Goal: Transaction & Acquisition: Purchase product/service

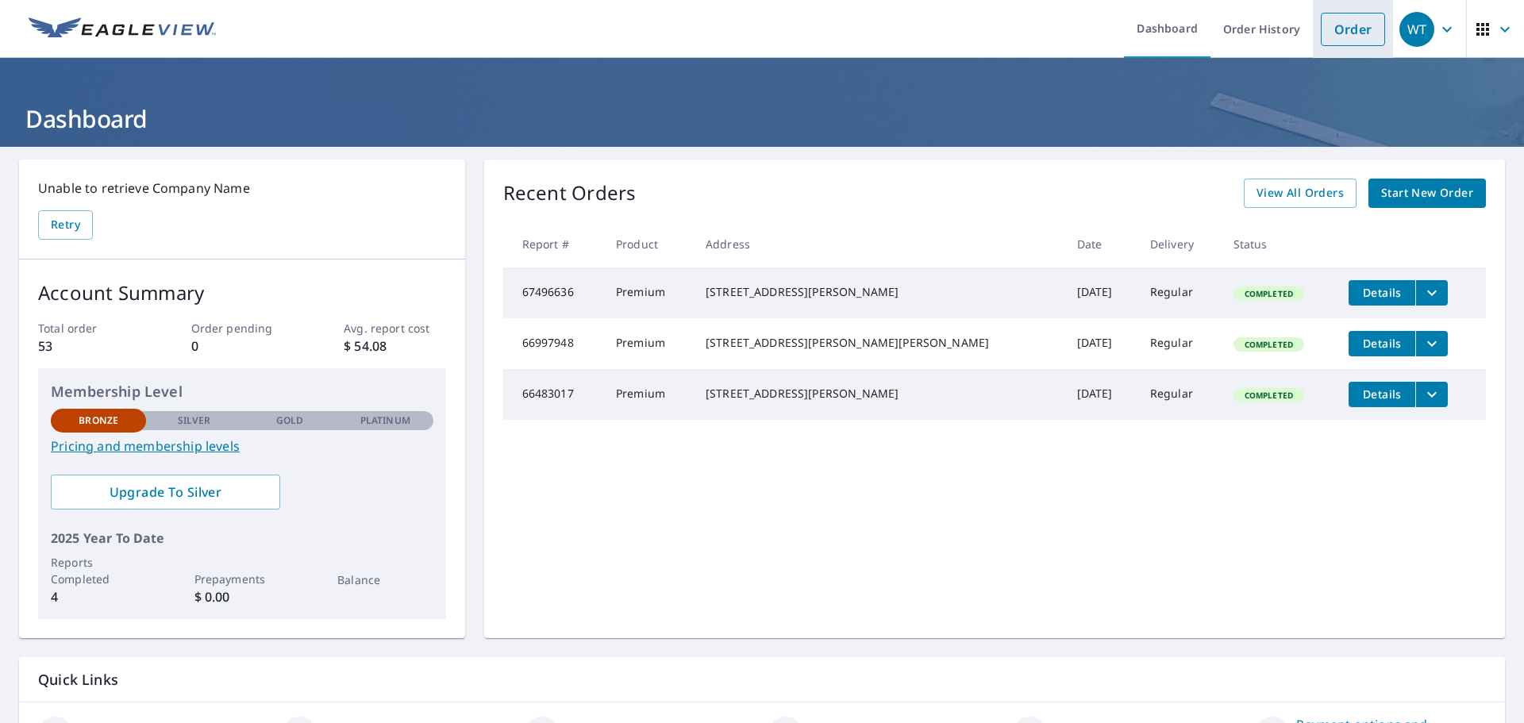
click at [1343, 29] on link "Order" at bounding box center [1353, 29] width 64 height 33
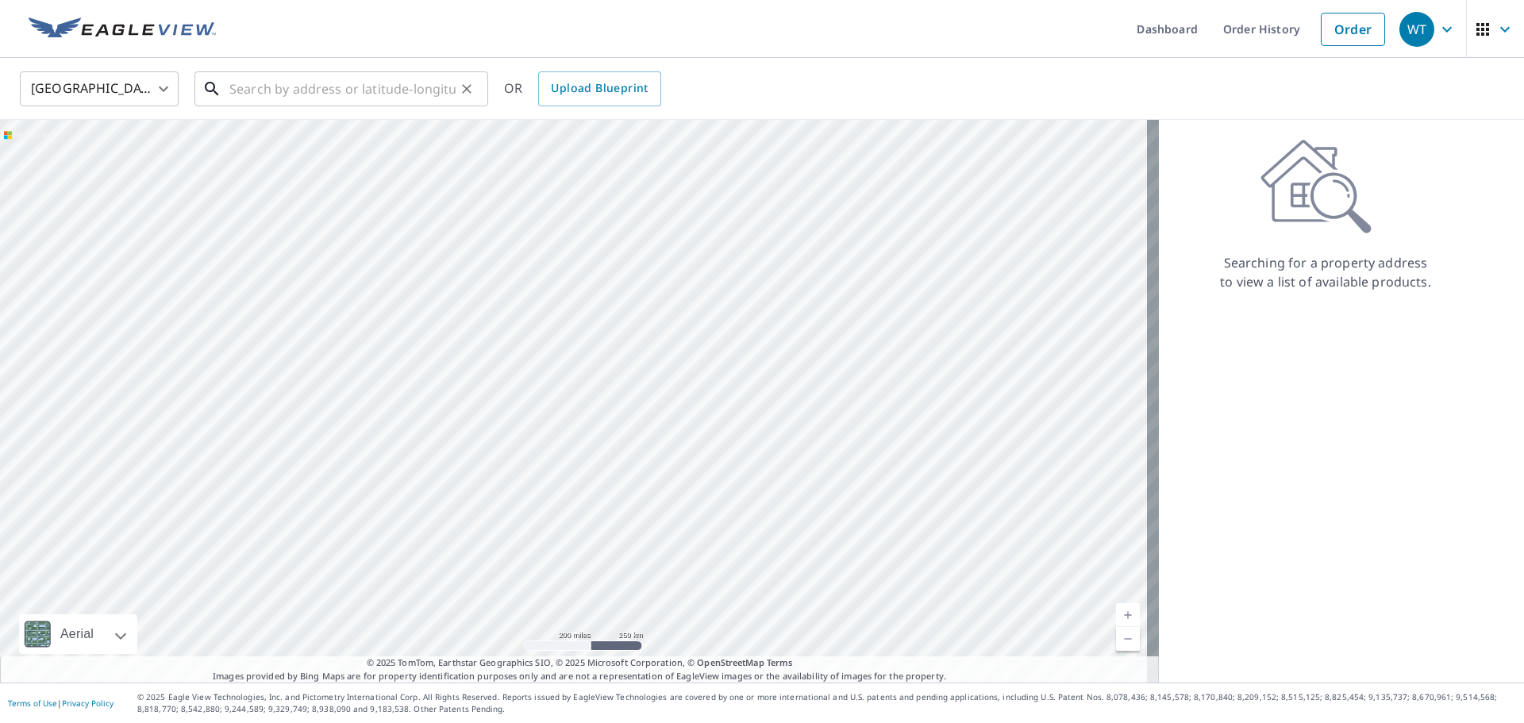
click at [272, 87] on input "text" at bounding box center [342, 89] width 226 height 44
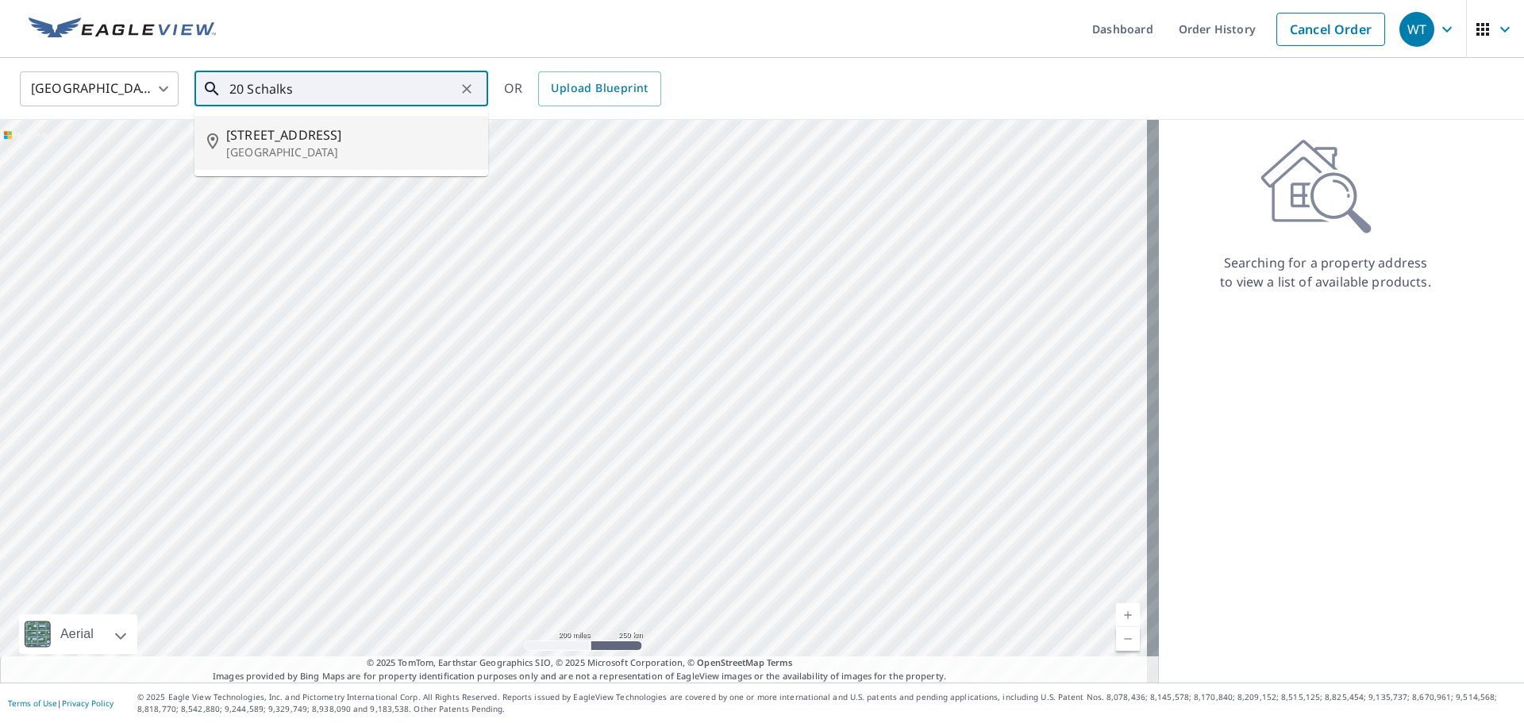
click at [288, 137] on span "[STREET_ADDRESS]" at bounding box center [350, 134] width 249 height 19
type input "[STREET_ADDRESS]"
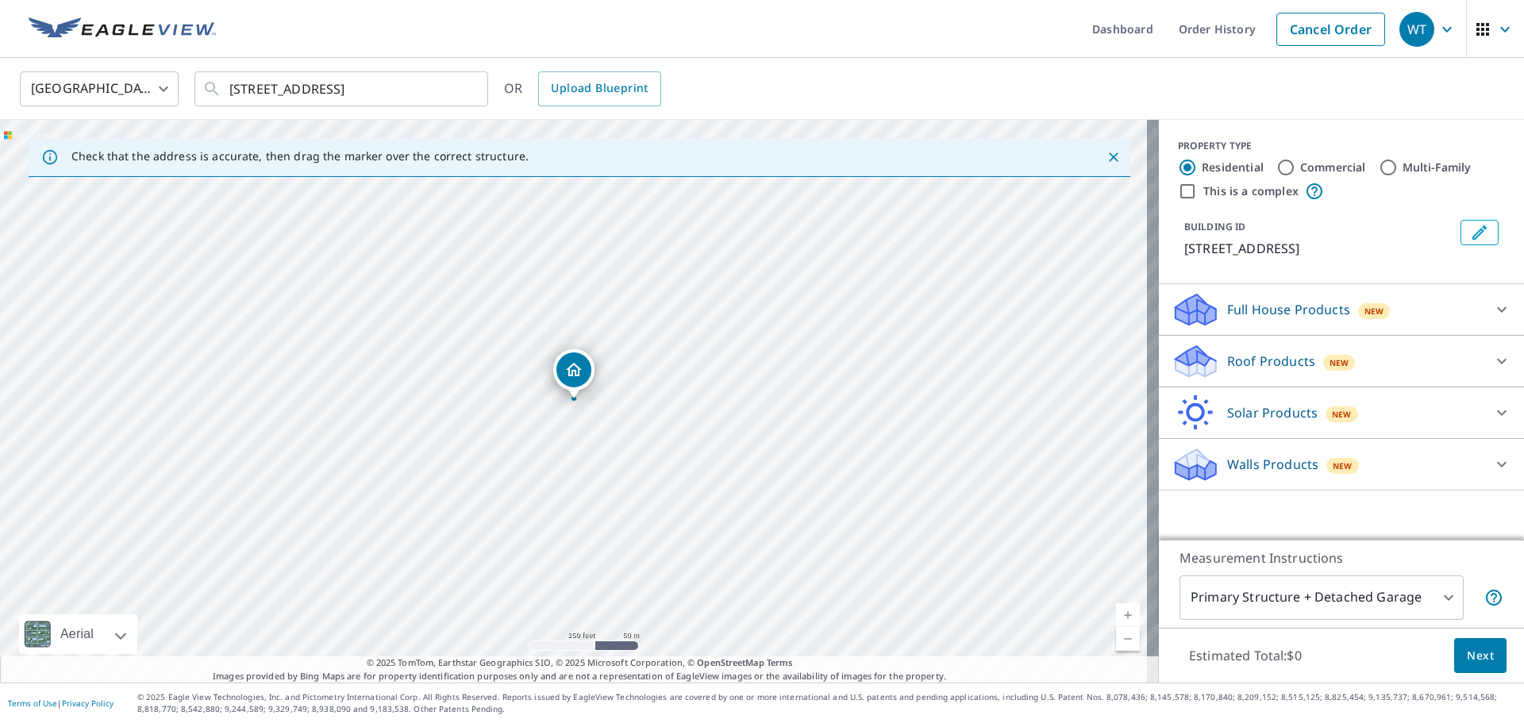
click at [1277, 167] on input "Commercial" at bounding box center [1286, 167] width 19 height 19
radio input "true"
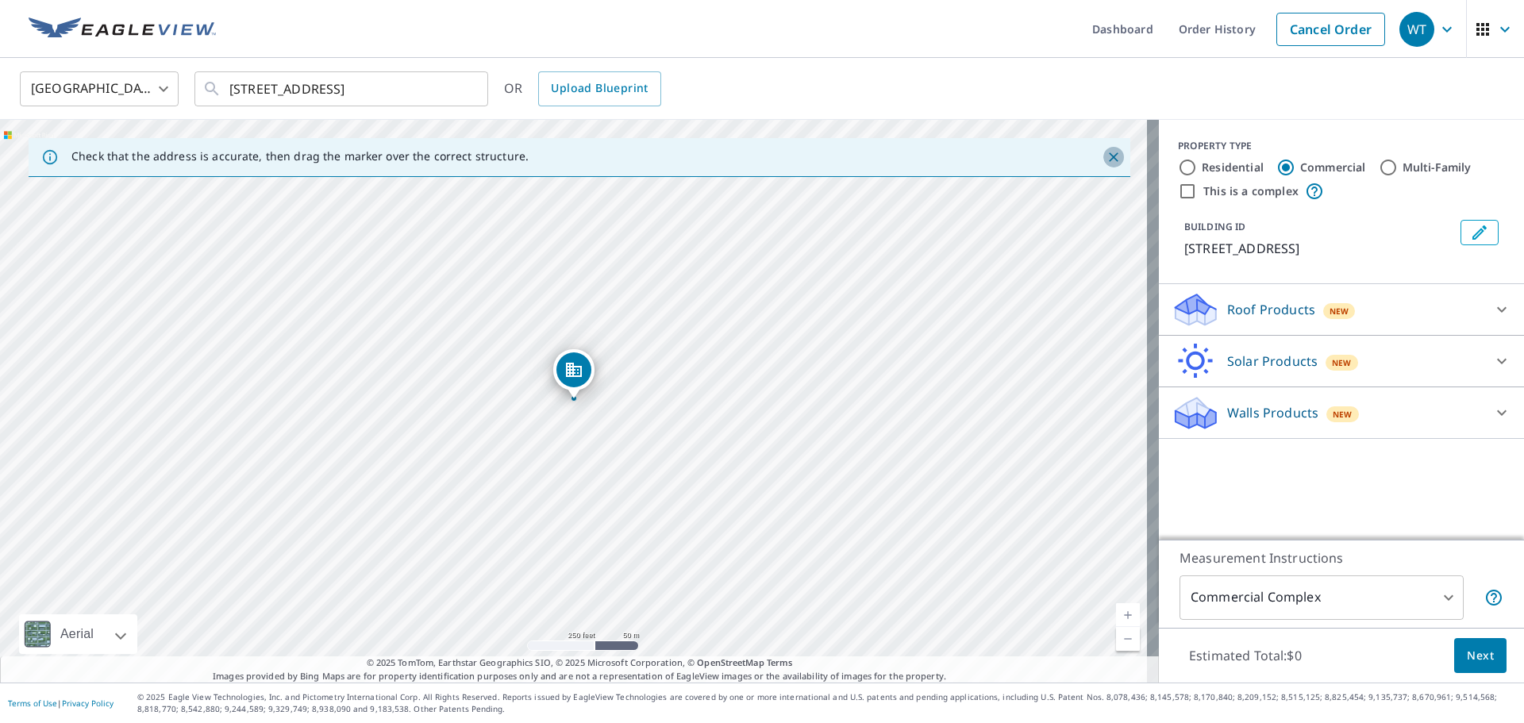
click at [1106, 158] on icon "Close" at bounding box center [1114, 157] width 16 height 16
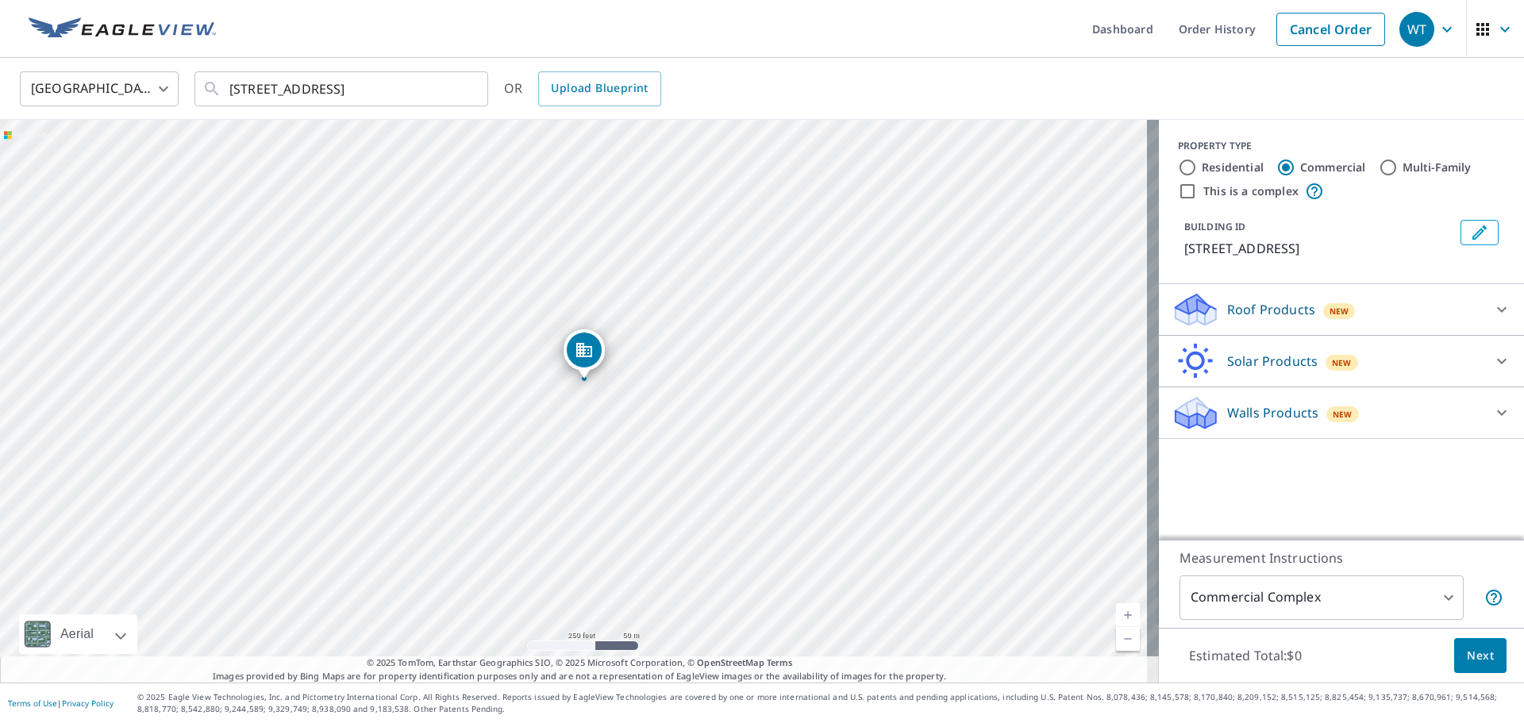
click at [1438, 599] on body "WT WT Dashboard Order History Cancel Order WT [GEOGRAPHIC_DATA] [GEOGRAPHIC_DAT…" at bounding box center [762, 361] width 1524 height 723
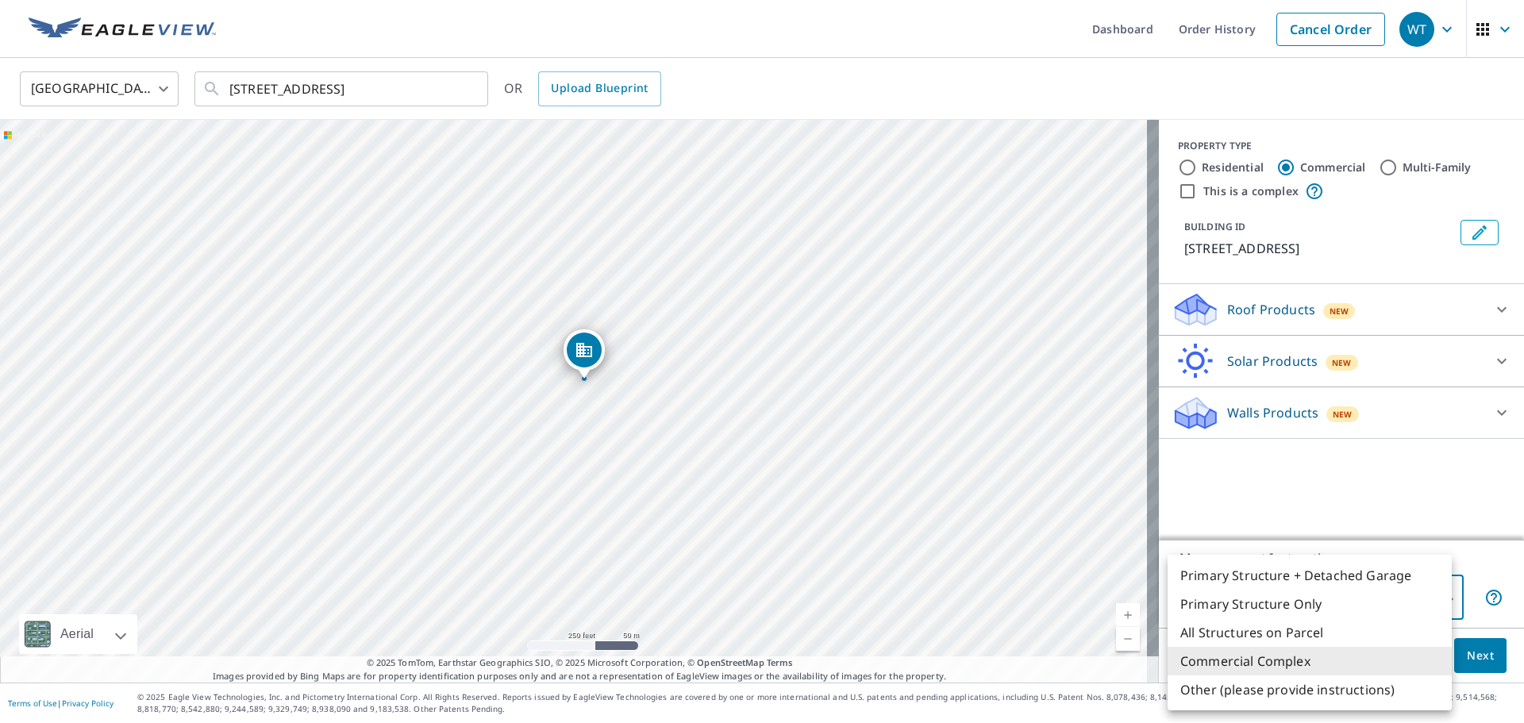
click at [1438, 599] on li "Primary Structure Only" at bounding box center [1310, 604] width 284 height 29
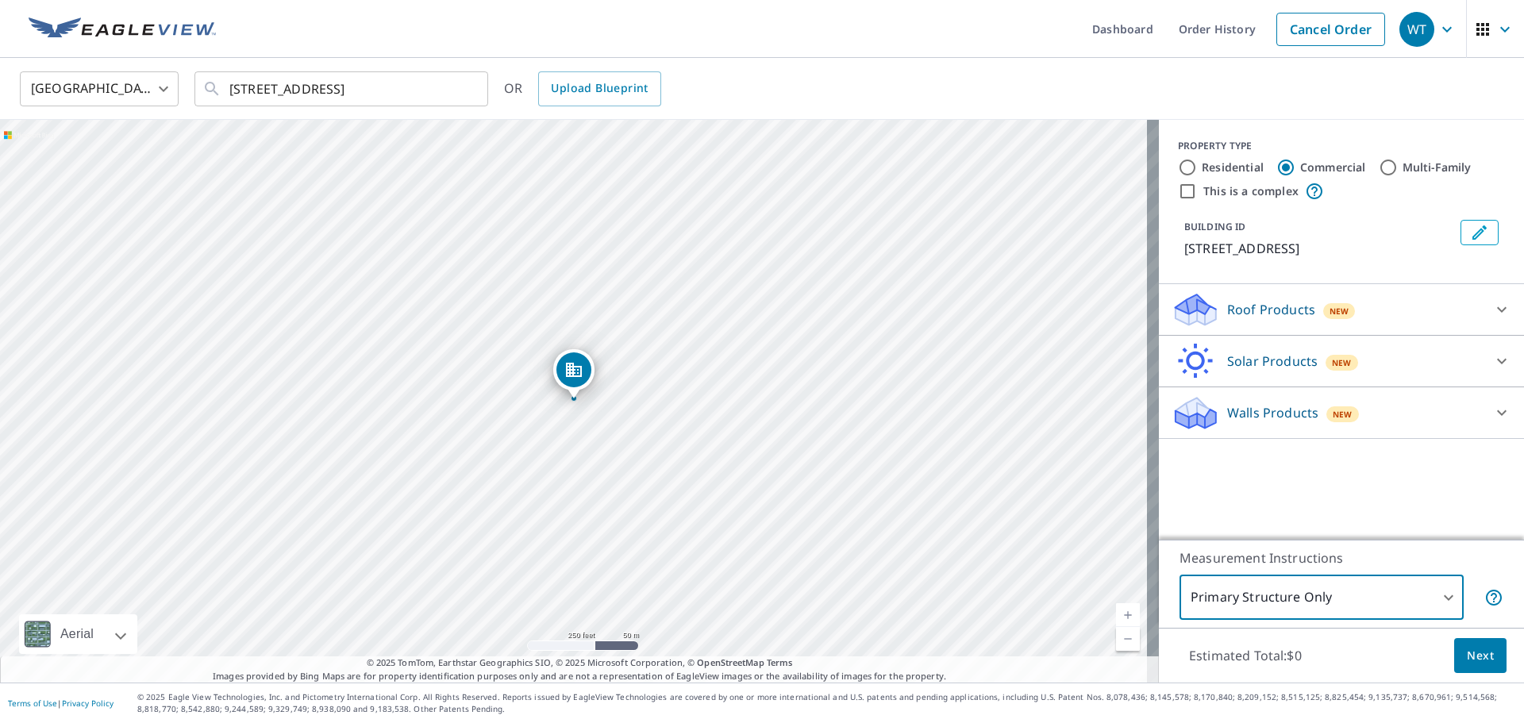
click at [1438, 599] on body "WT WT Dashboard Order History Cancel Order WT [GEOGRAPHIC_DATA] [GEOGRAPHIC_DAT…" at bounding box center [762, 361] width 1524 height 723
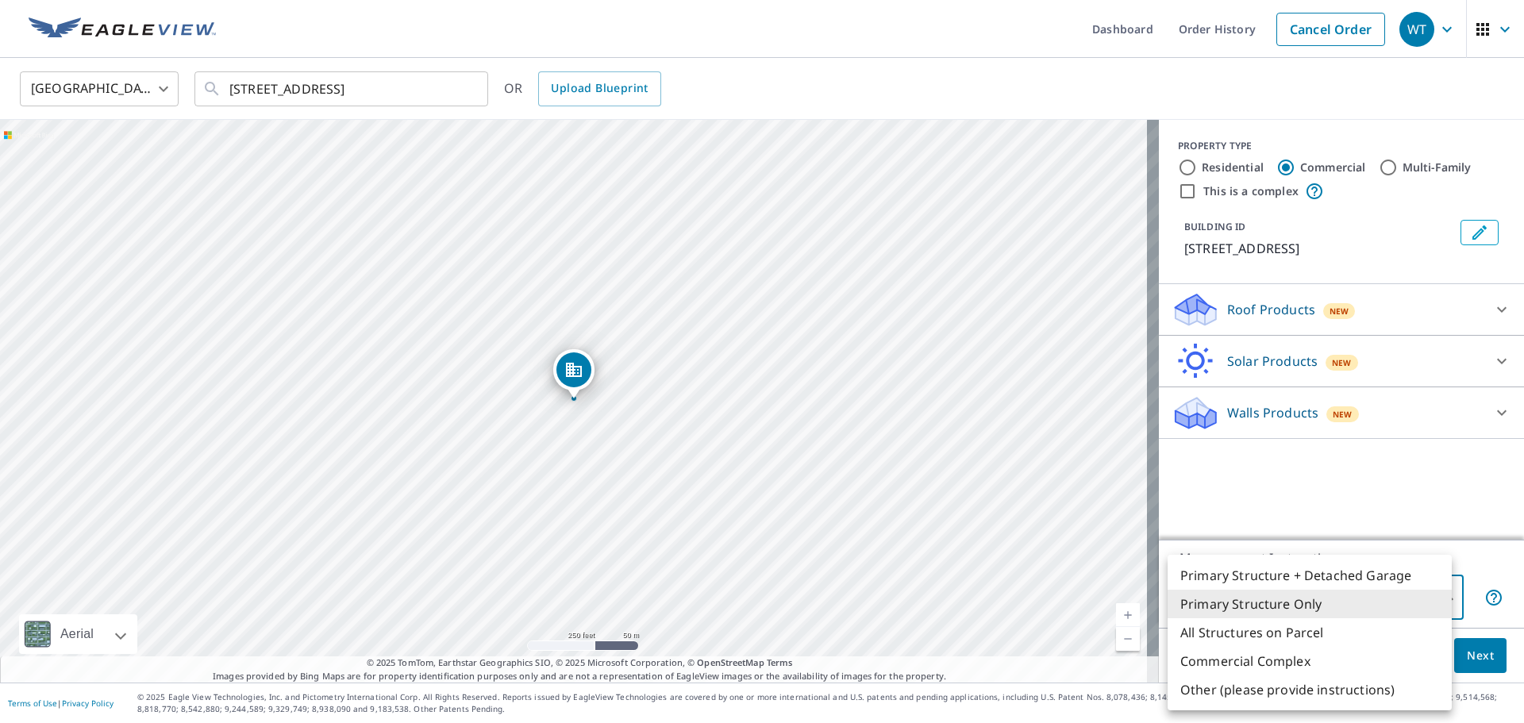
click at [1351, 665] on li "Commercial Complex" at bounding box center [1310, 661] width 284 height 29
type input "4"
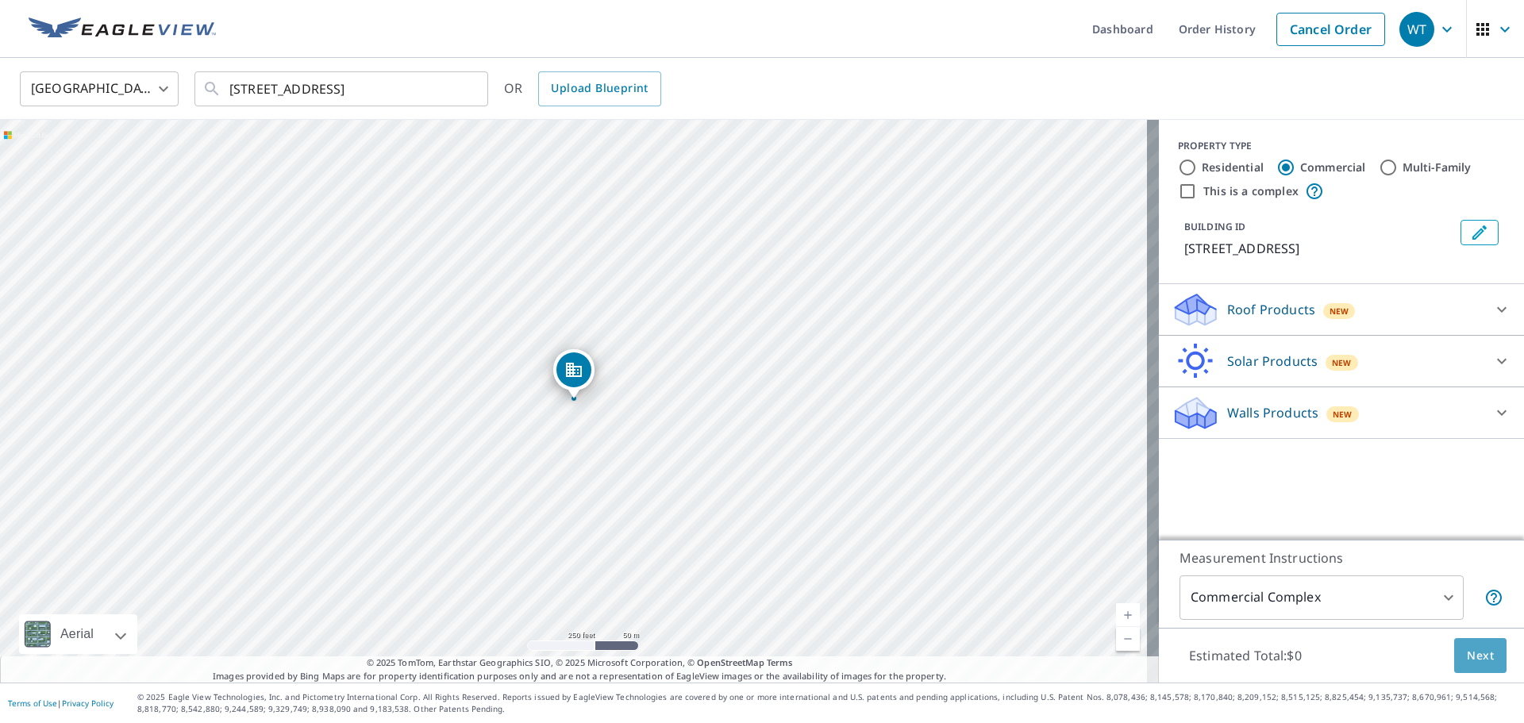
click at [1470, 662] on span "Next" at bounding box center [1480, 656] width 27 height 20
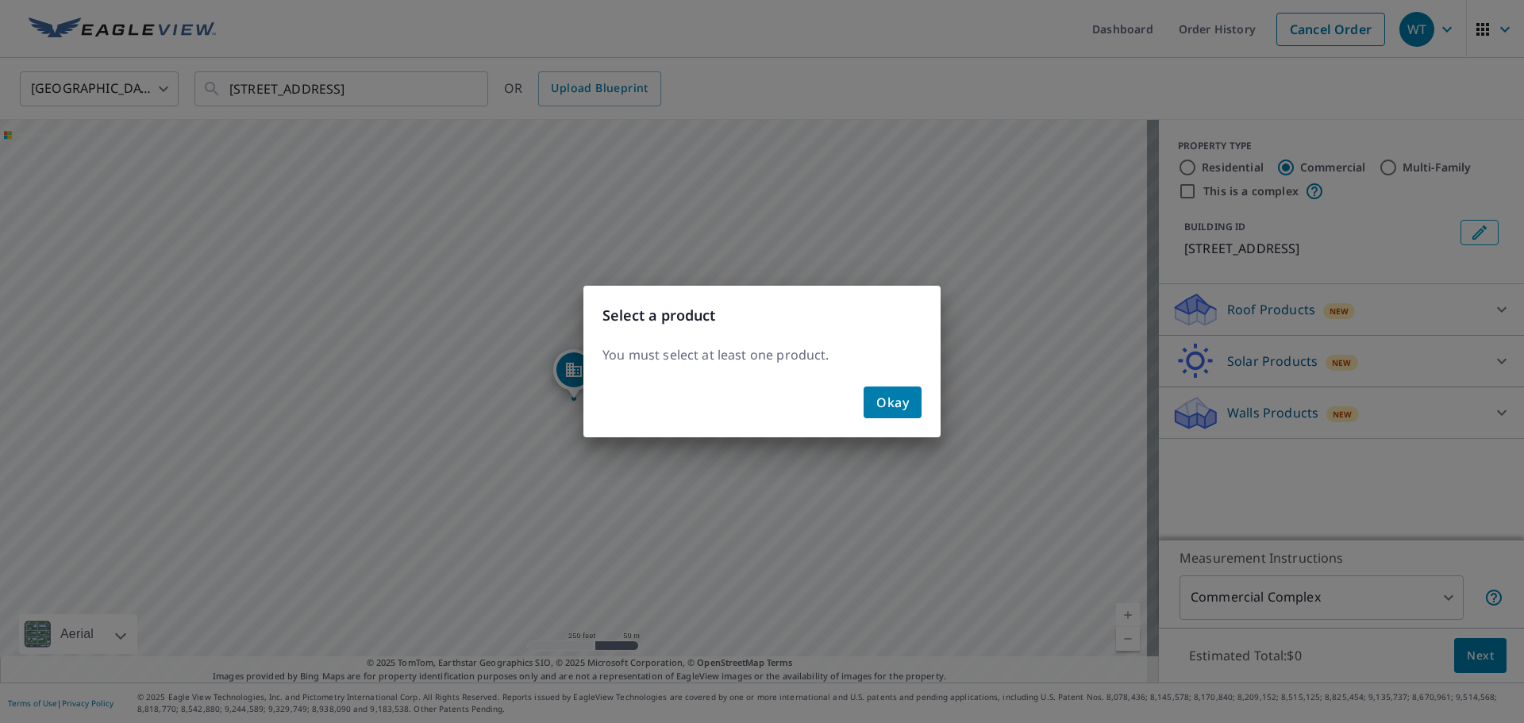
click at [902, 395] on span "Okay" at bounding box center [893, 402] width 33 height 22
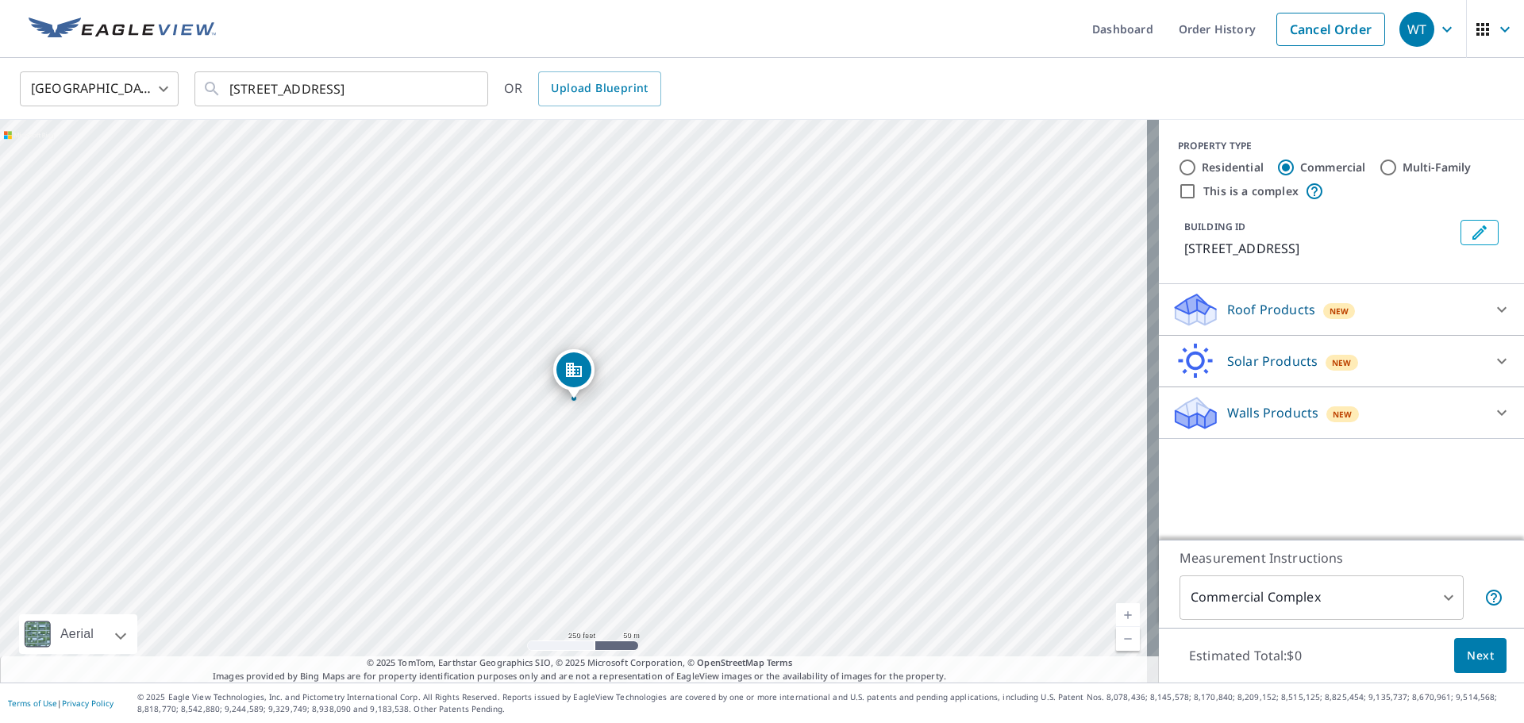
click at [1497, 313] on icon at bounding box center [1502, 310] width 10 height 6
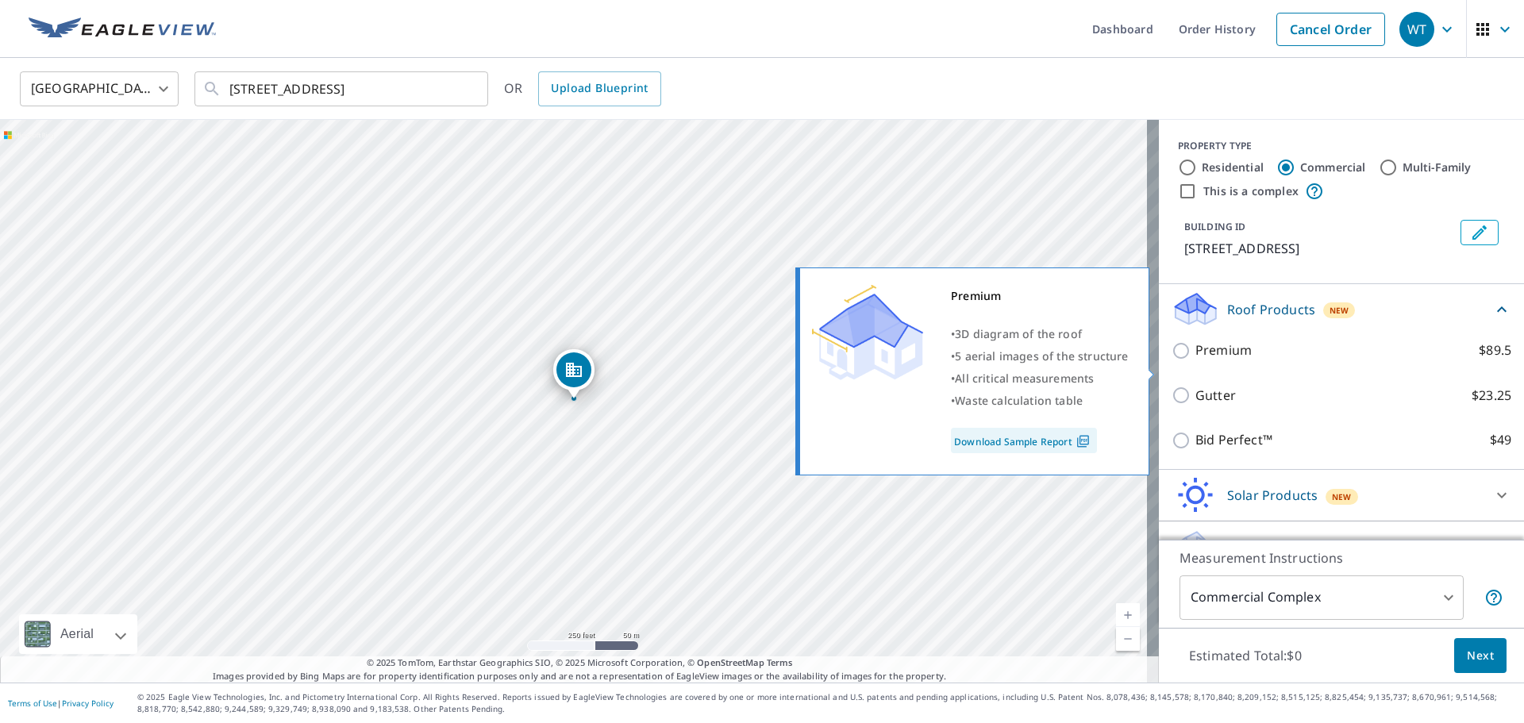
click at [1174, 360] on input "Premium $89.5" at bounding box center [1184, 350] width 24 height 19
checkbox input "true"
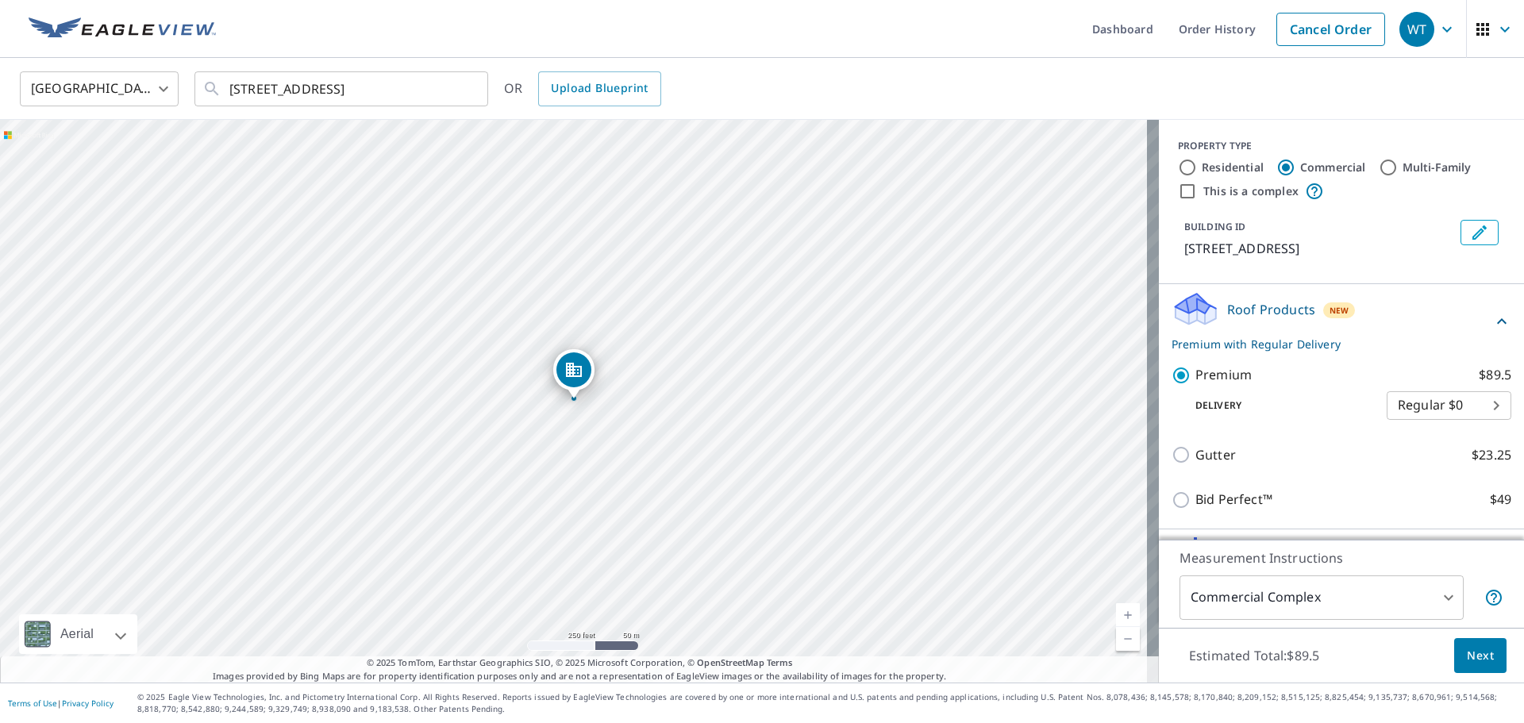
click at [1467, 652] on span "Next" at bounding box center [1480, 656] width 27 height 20
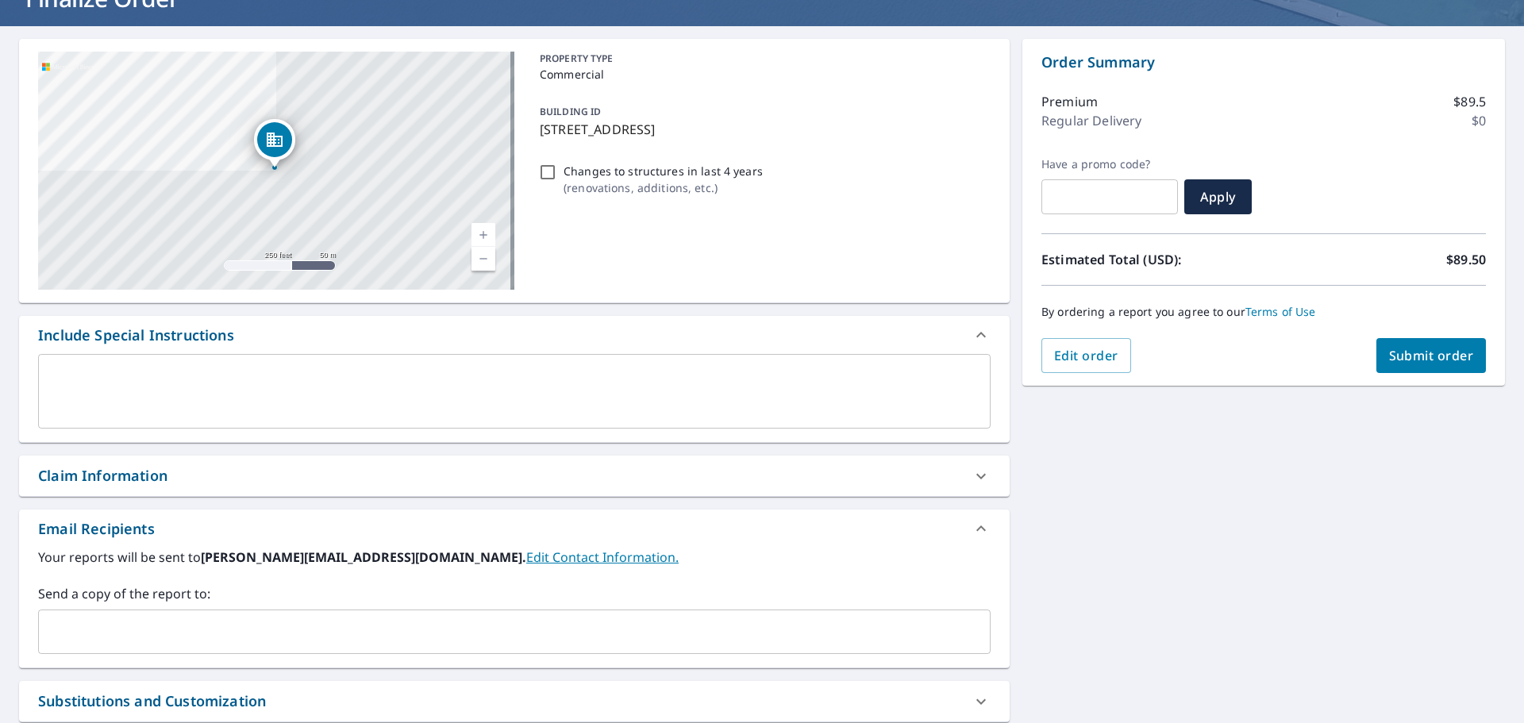
scroll to position [159, 0]
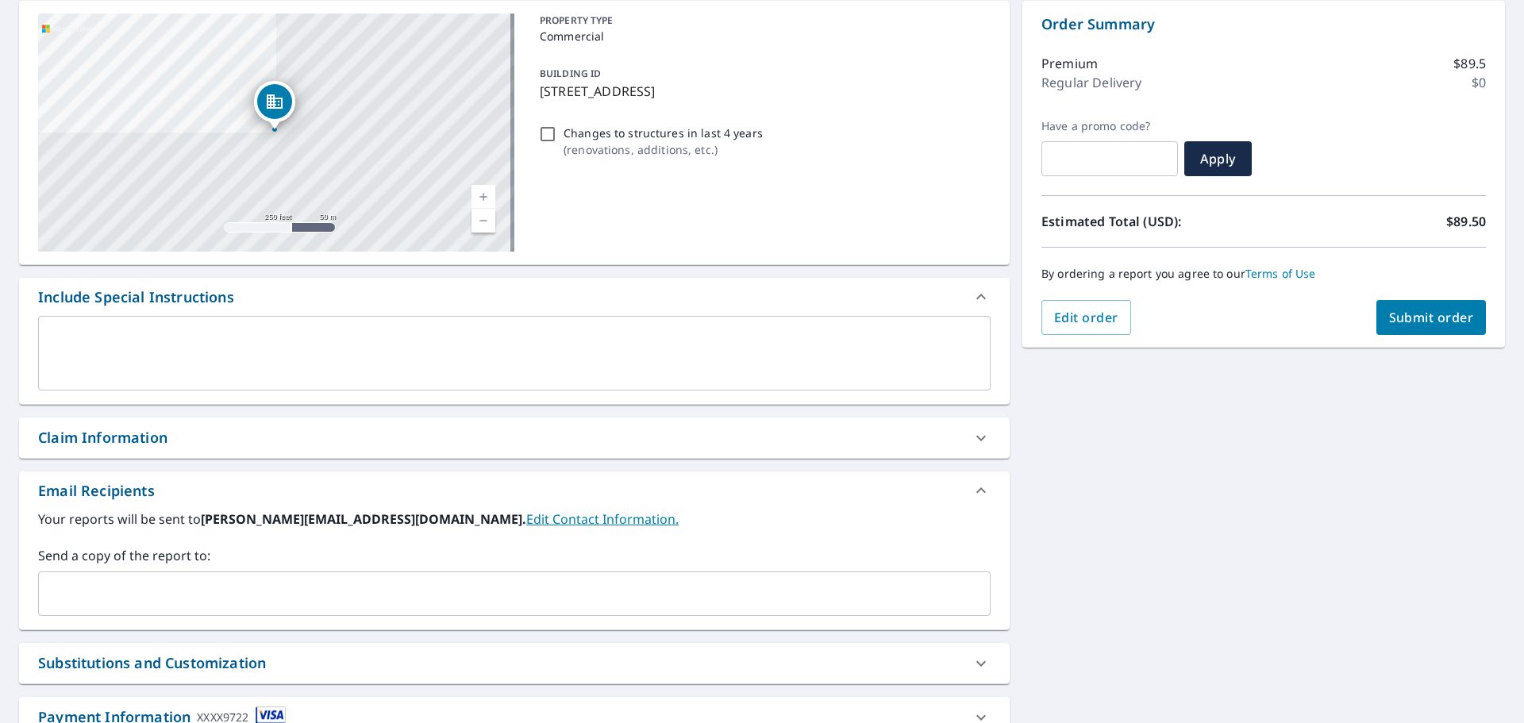
click at [103, 585] on input "text" at bounding box center [502, 594] width 915 height 30
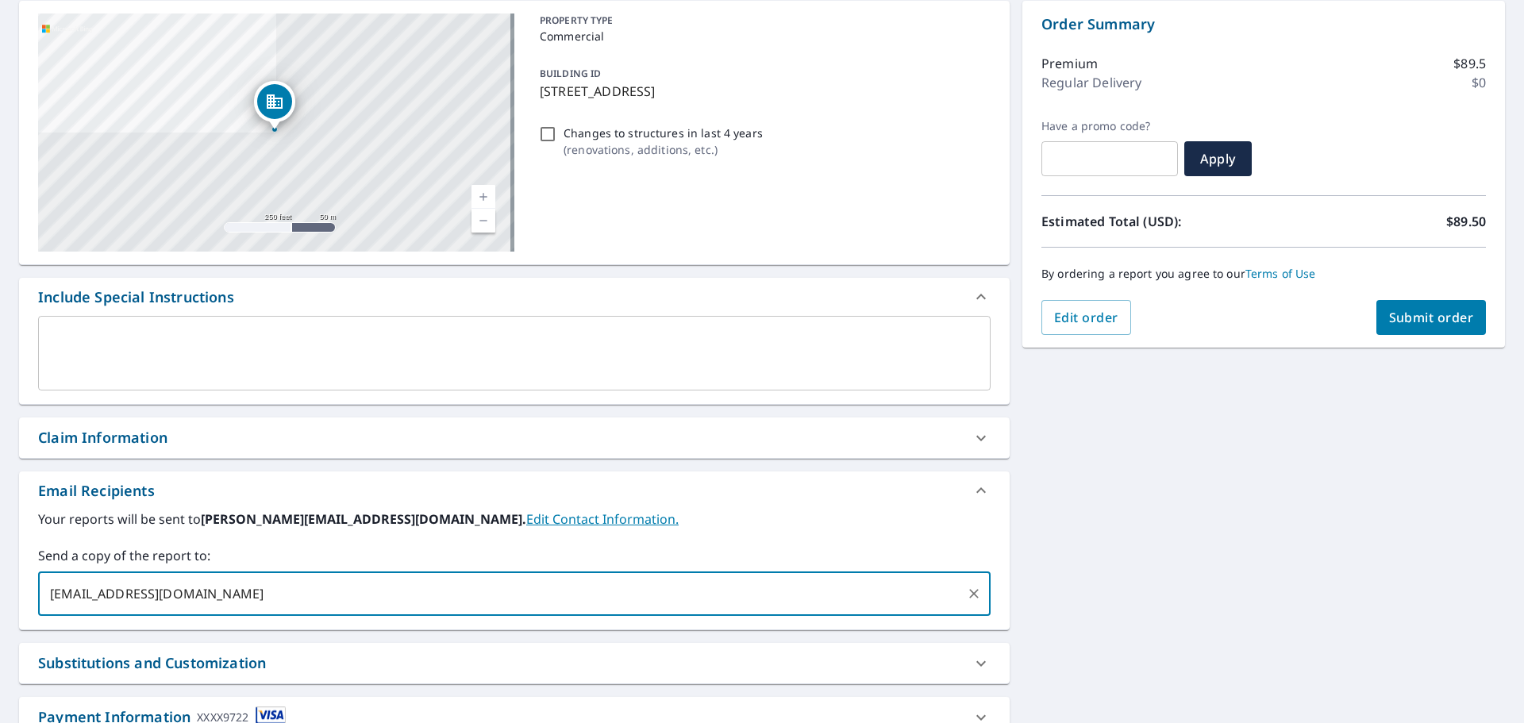
scroll to position [238, 0]
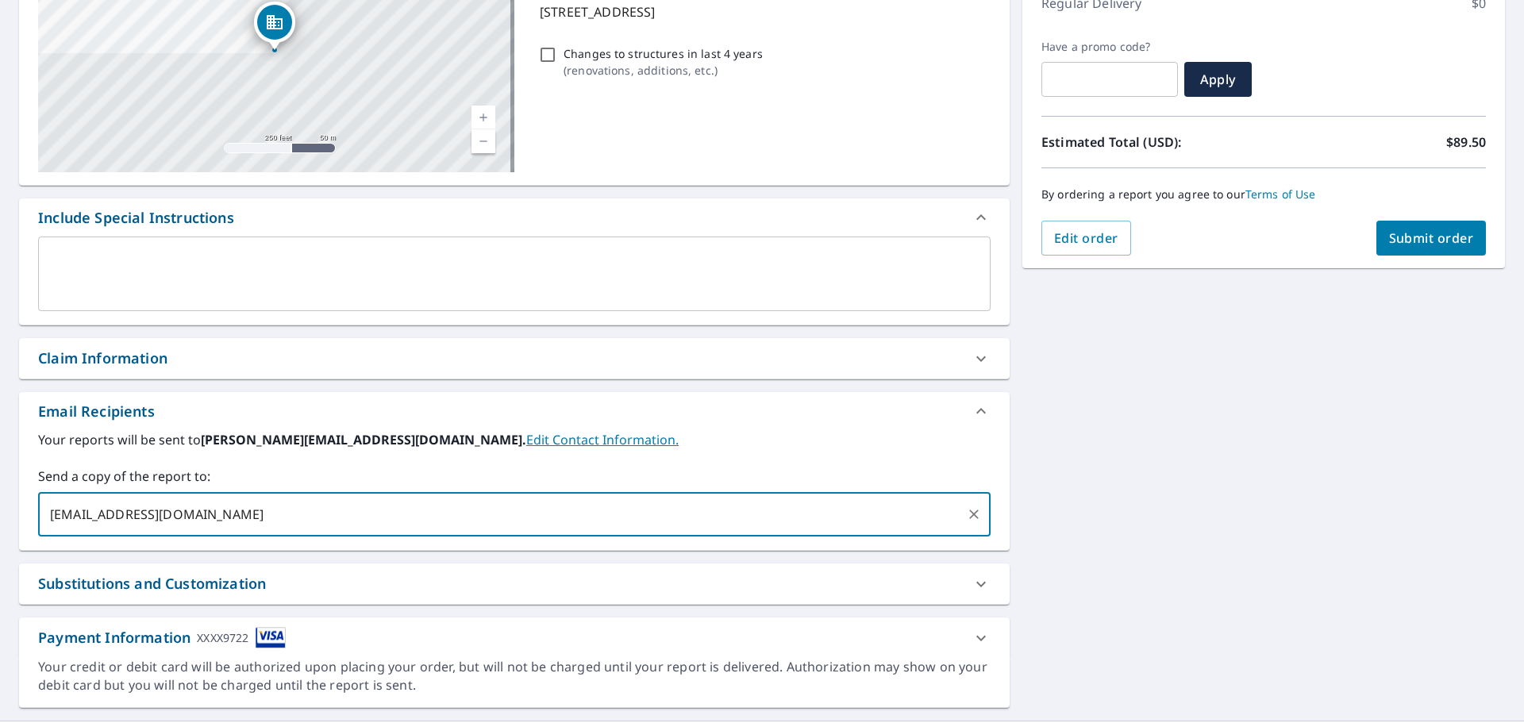
type input "[EMAIL_ADDRESS][DOMAIN_NAME]"
click at [1104, 527] on div "[STREET_ADDRESS] Aerial Road A standard road map Aerial A detailed look from ab…" at bounding box center [762, 315] width 1524 height 812
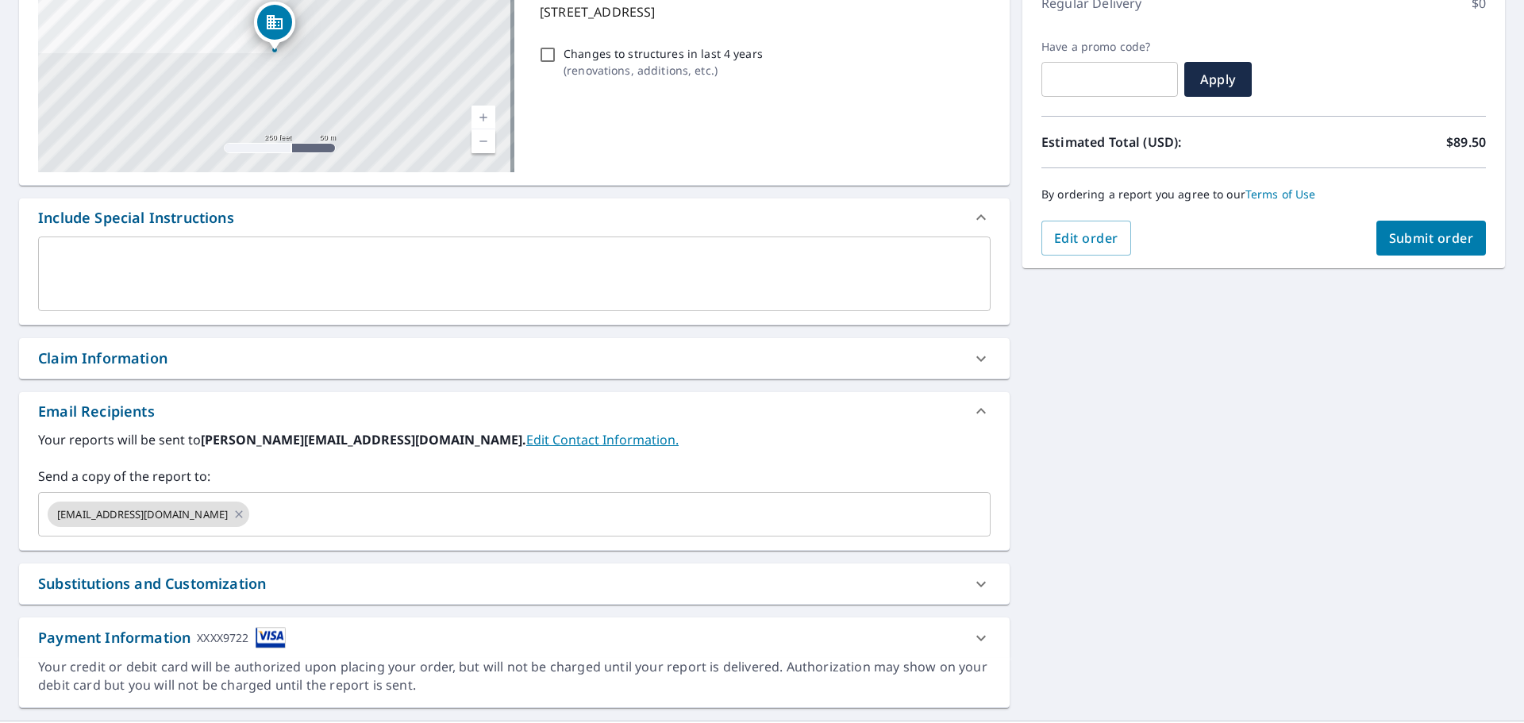
click at [1438, 241] on span "Submit order" at bounding box center [1431, 237] width 85 height 17
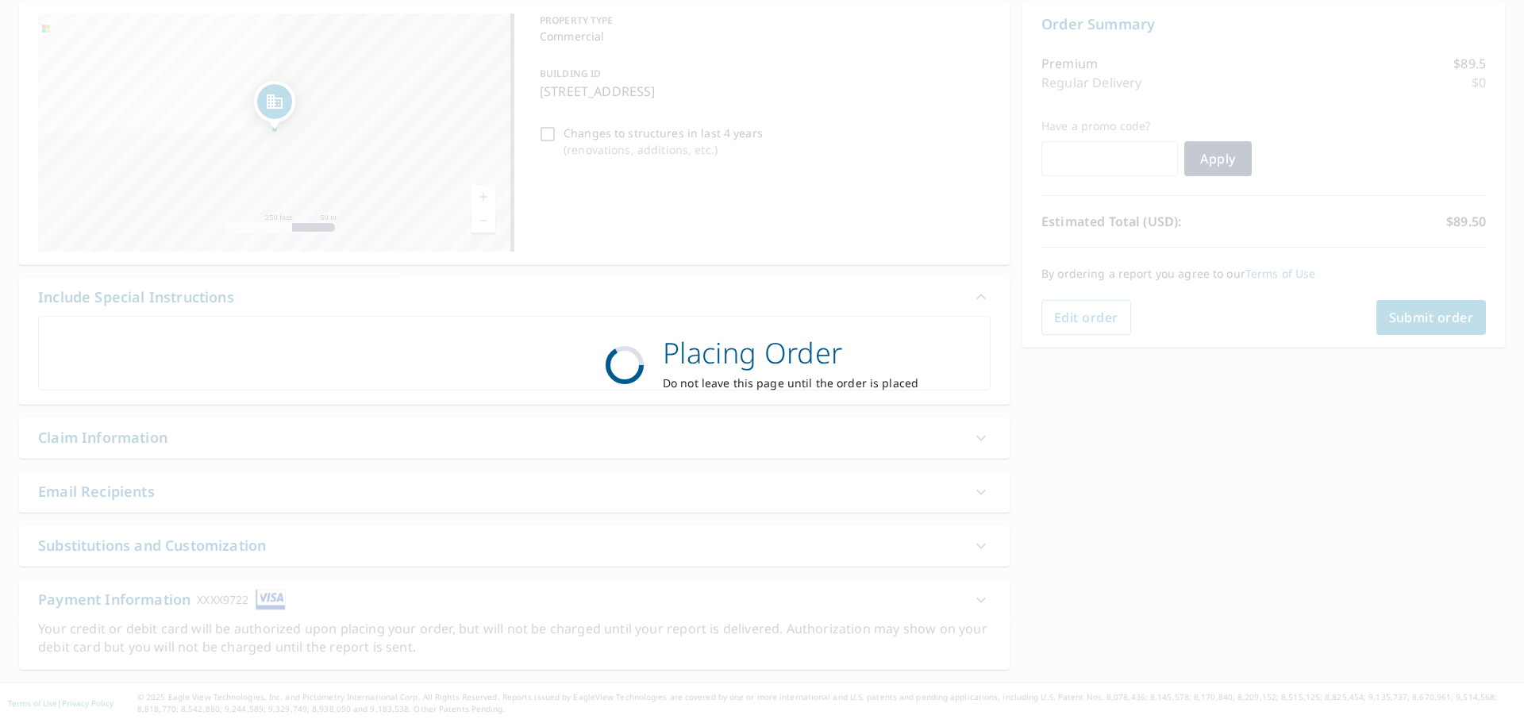
scroll to position [159, 0]
